Goal: Check status: Check status

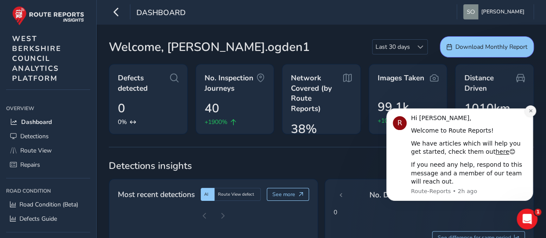
click at [531, 111] on icon "Dismiss notification" at bounding box center [530, 110] width 3 height 3
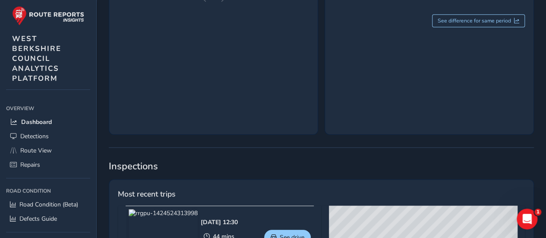
scroll to position [380, 0]
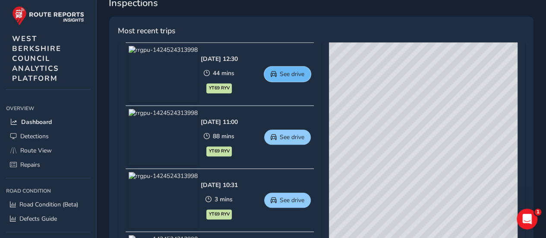
click at [281, 76] on span "See drive" at bounding box center [292, 74] width 25 height 8
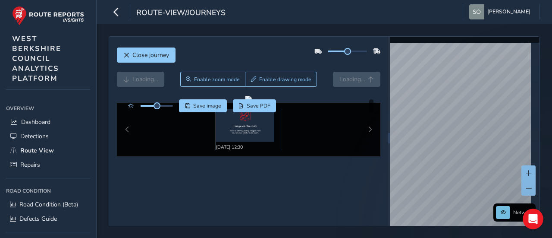
click at [255, 130] on img at bounding box center [245, 125] width 58 height 33
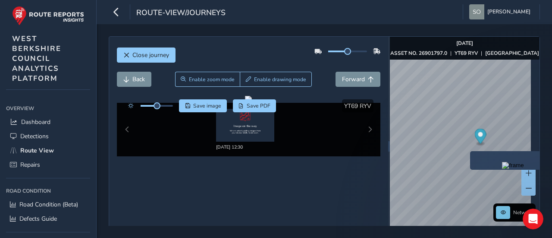
click at [129, 129] on div "[DATE] 12:30" at bounding box center [249, 130] width 264 height 54
click at [468, 158] on div "x" at bounding box center [511, 166] width 86 height 19
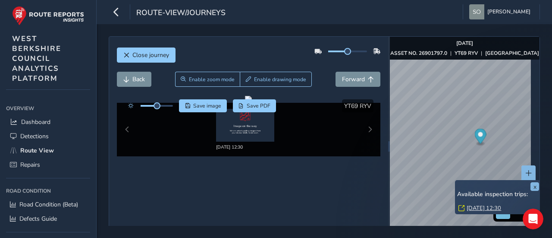
click at [457, 180] on div "x Available inspection trips: [DATE] 12:30" at bounding box center [498, 197] width 86 height 34
click at [474, 208] on link "[DATE] 12:30" at bounding box center [484, 208] width 35 height 8
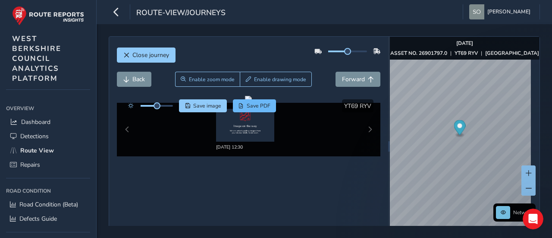
scroll to position [30, 0]
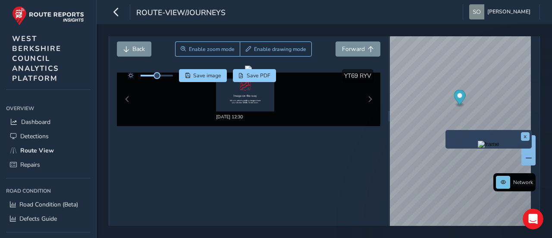
click at [448, 130] on div "x" at bounding box center [489, 139] width 86 height 19
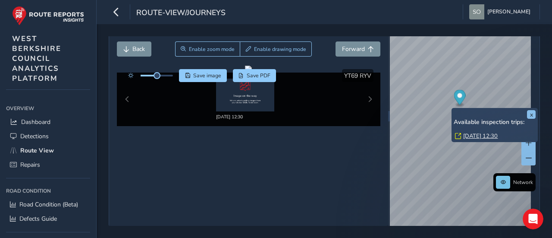
click at [471, 133] on link "[DATE] 12:30" at bounding box center [481, 136] width 35 height 8
click at [470, 138] on link "[DATE] 12:30" at bounding box center [481, 136] width 35 height 8
